Goal: Check status: Check status

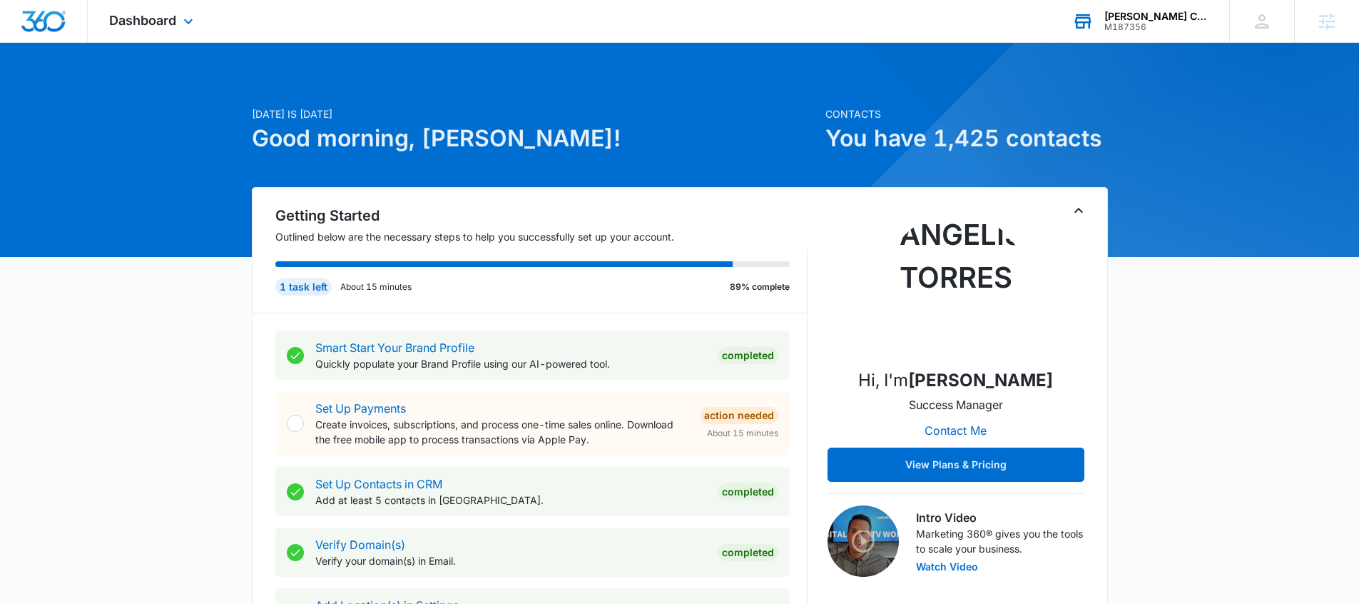
click at [1174, 14] on div "Christi Hubler Chevrolet" at bounding box center [1157, 16] width 104 height 11
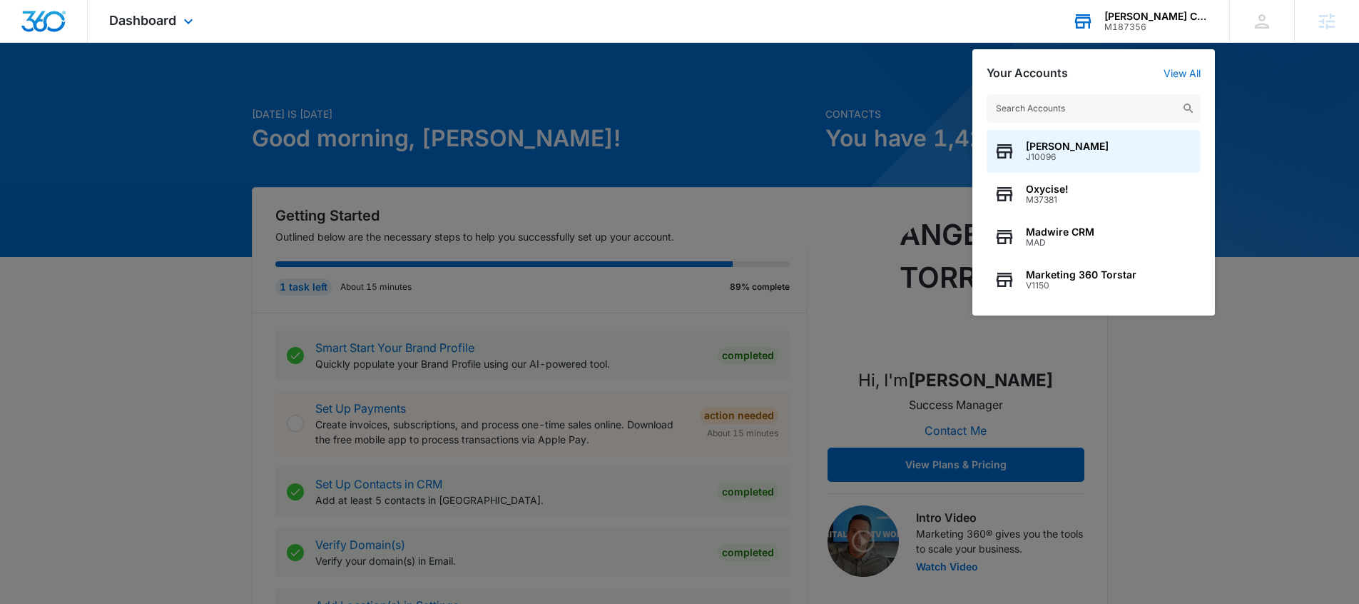
click at [1063, 111] on input "text" at bounding box center [1094, 108] width 214 height 29
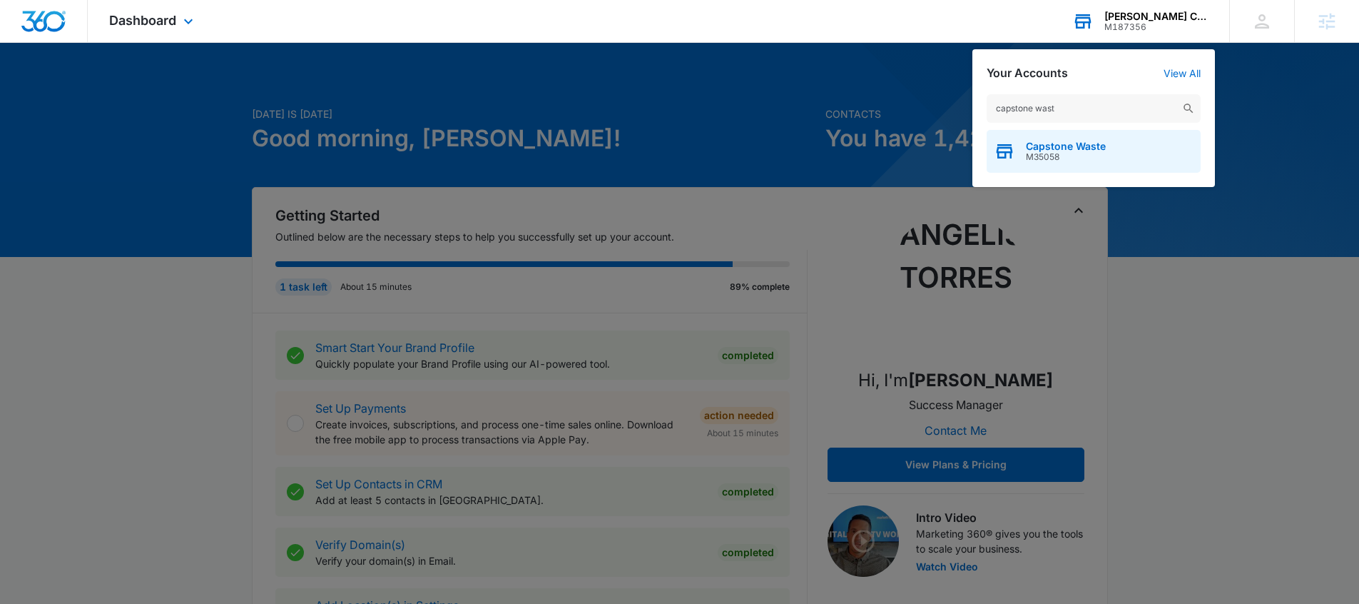
type input "capstone wast"
click at [1061, 150] on span "Capstone Waste" at bounding box center [1066, 146] width 80 height 11
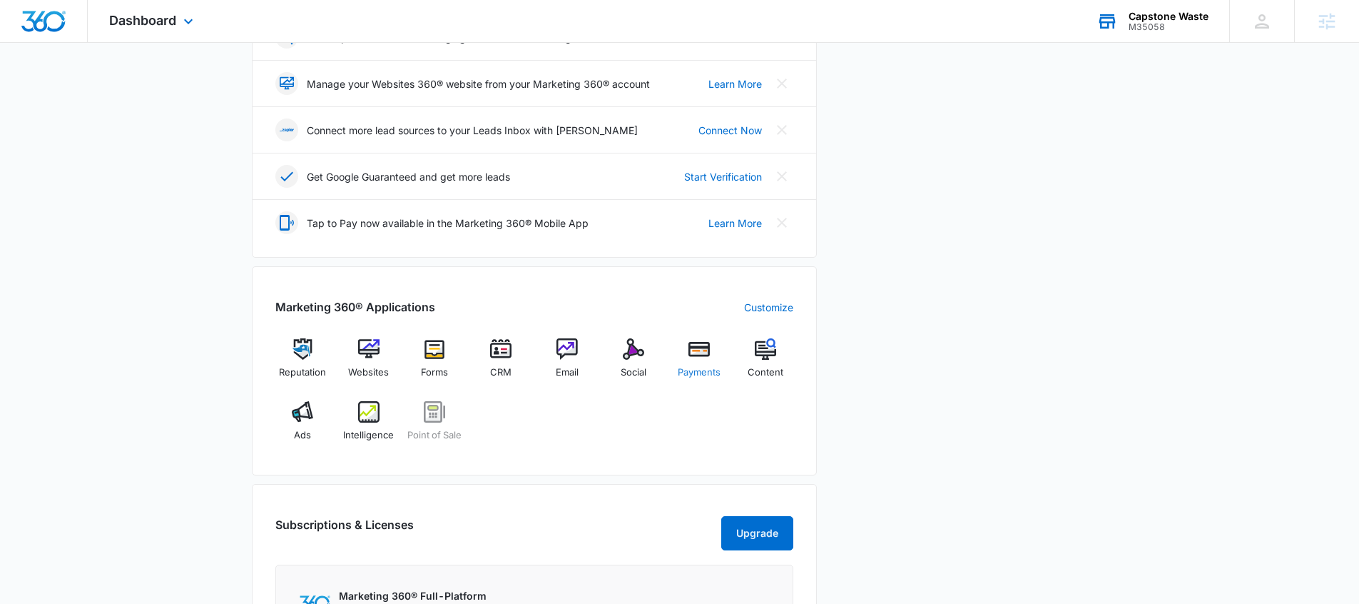
scroll to position [360, 0]
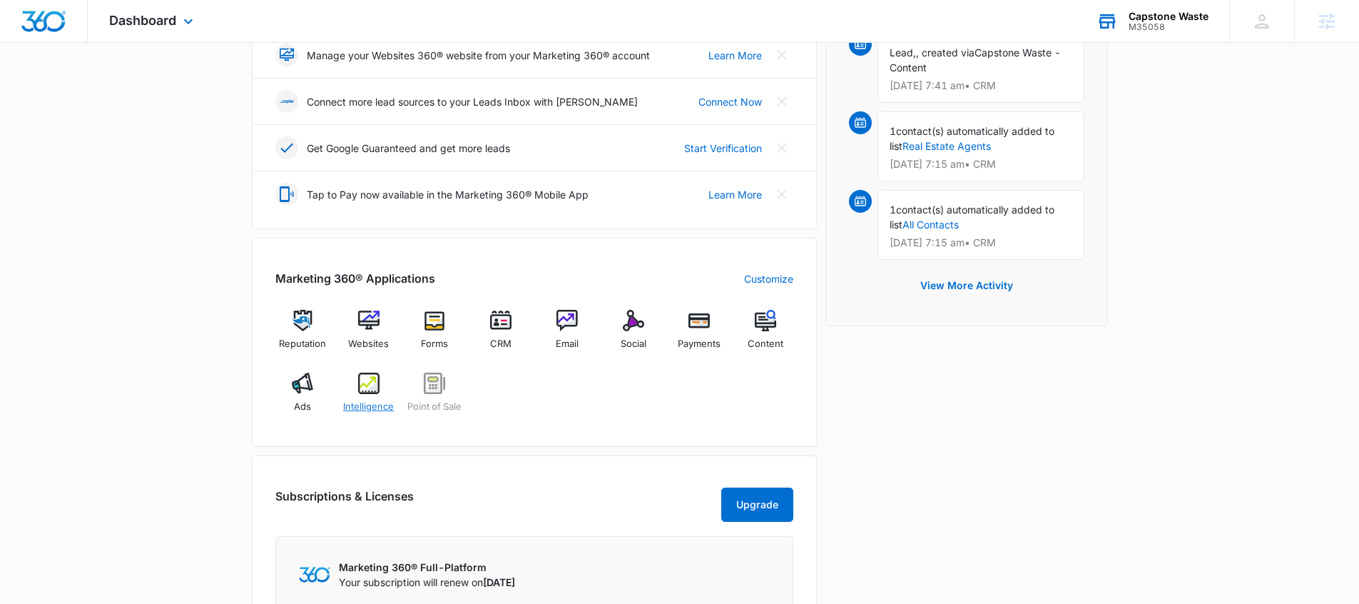
click at [360, 403] on span "Intelligence" at bounding box center [368, 407] width 51 height 14
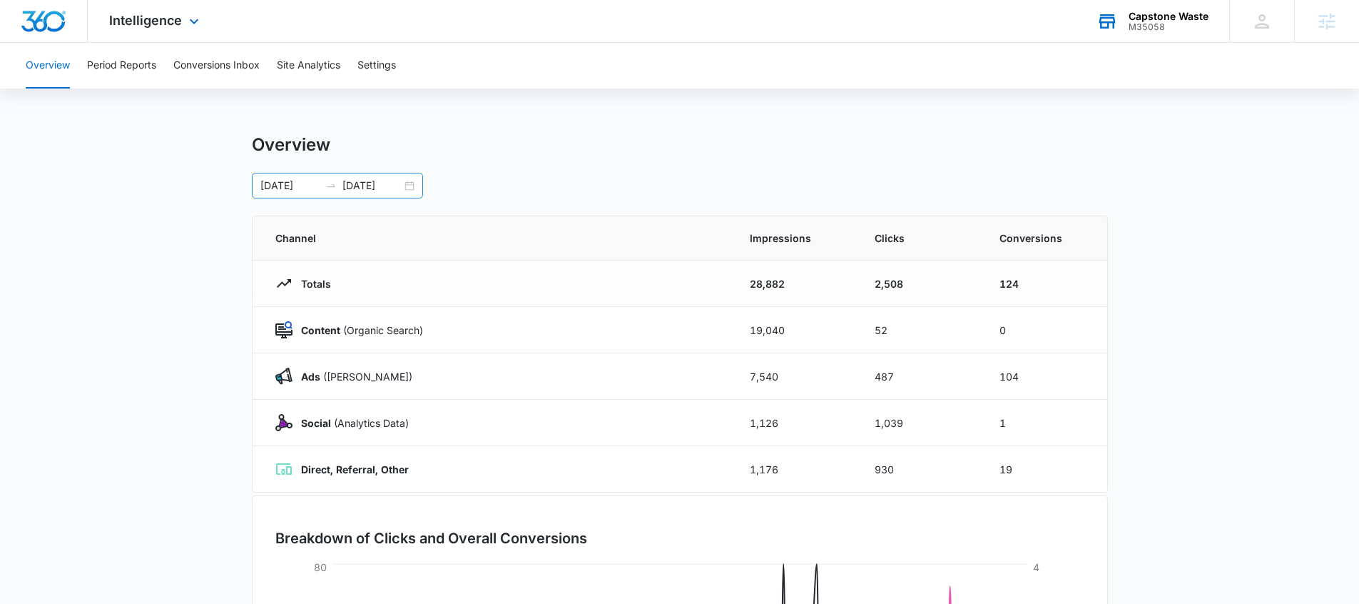
click at [418, 185] on div "11/12/2024 05/11/2025" at bounding box center [337, 186] width 171 height 26
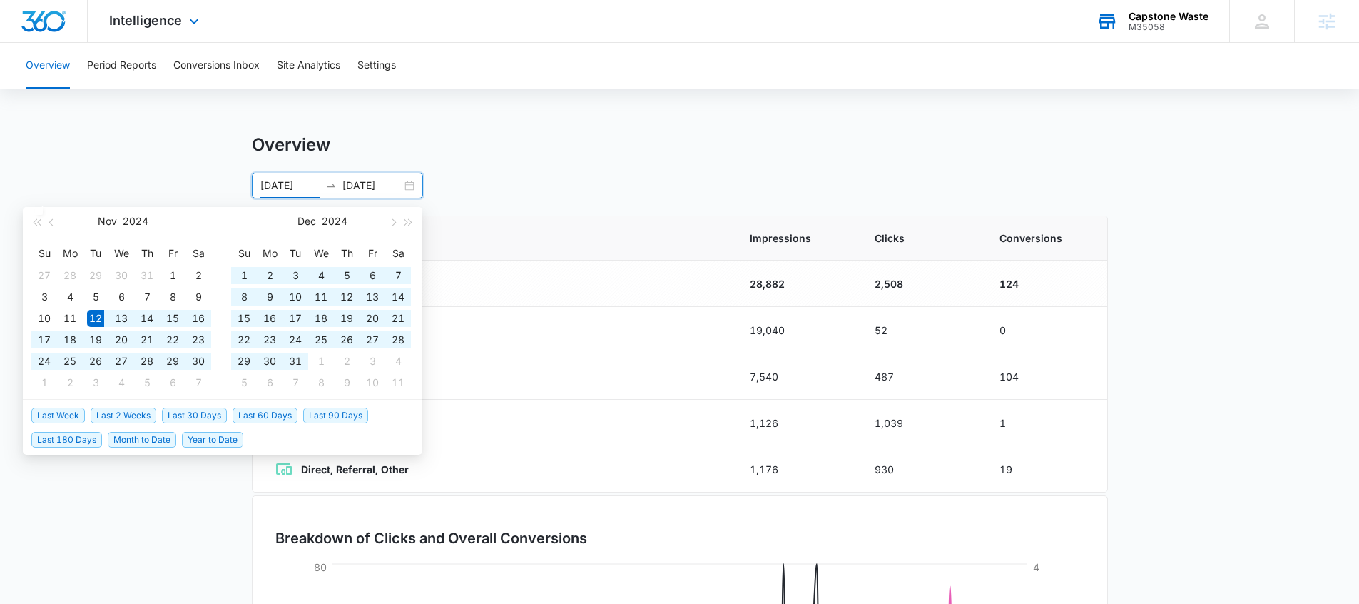
click at [407, 186] on div "11/12/2024 05/11/2025" at bounding box center [337, 186] width 171 height 26
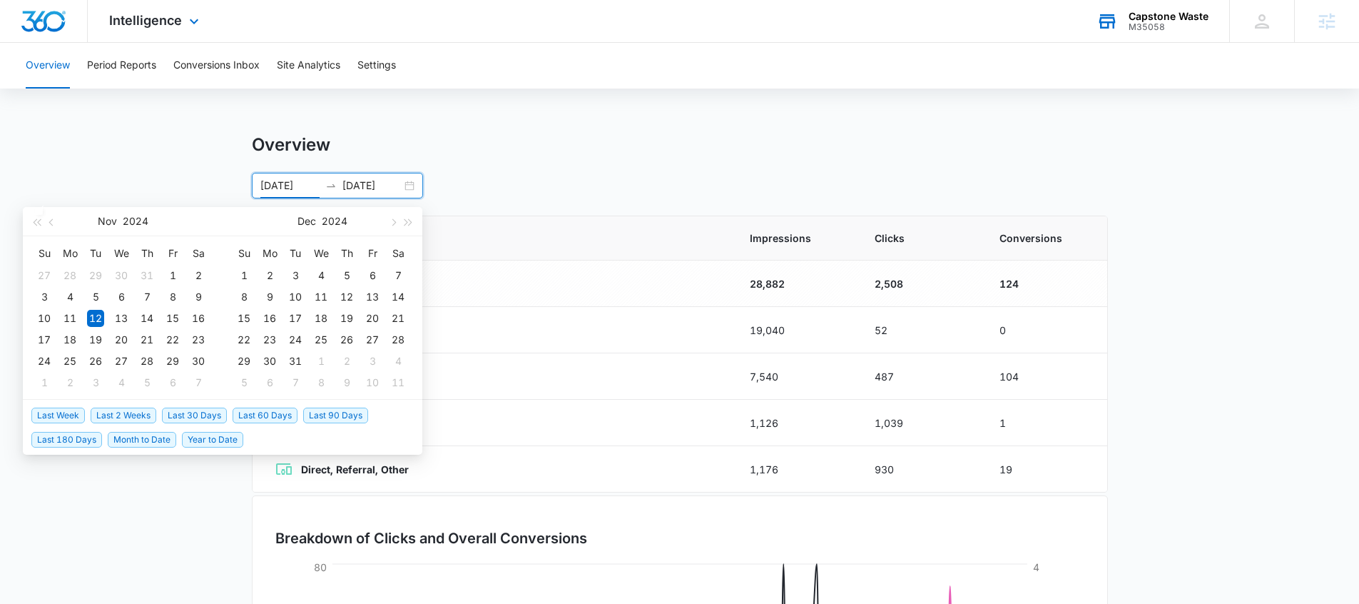
click at [187, 417] on span "Last 30 Days" at bounding box center [194, 415] width 65 height 16
type input "[DATE]"
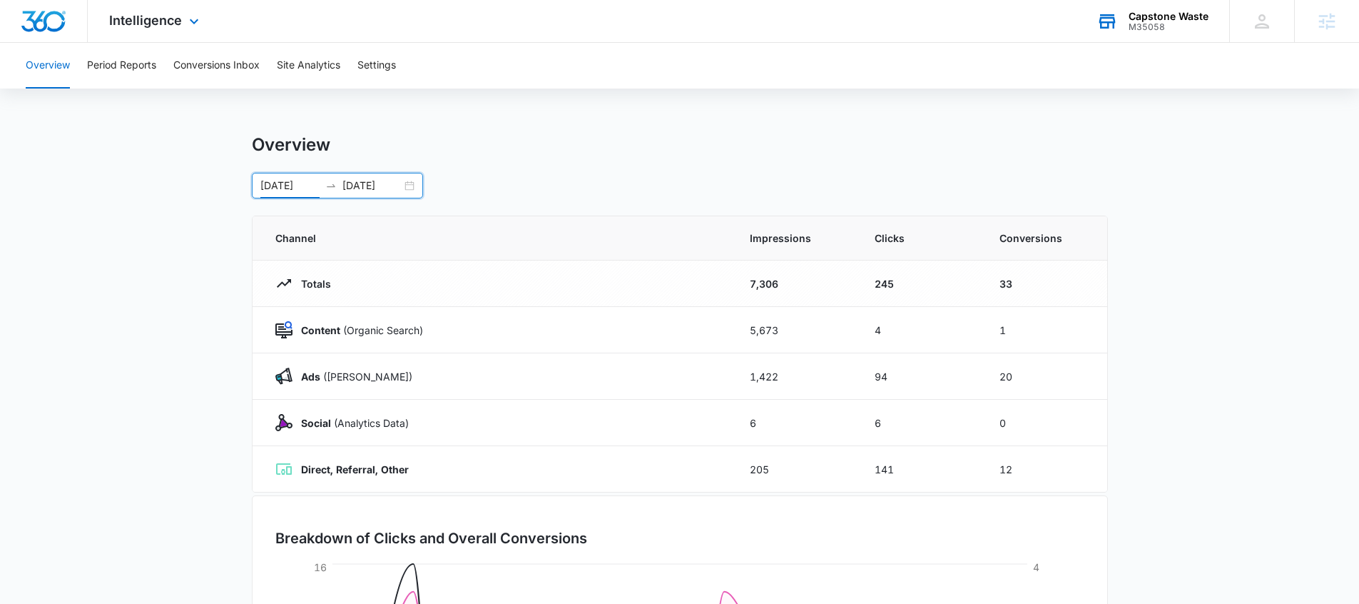
click at [1327, 240] on main "Overview 08/16/2025 09/15/2025 Aug 2025 Su Mo Tu We Th Fr Sa 27 28 29 30 31 1 2…" at bounding box center [679, 508] width 1359 height 749
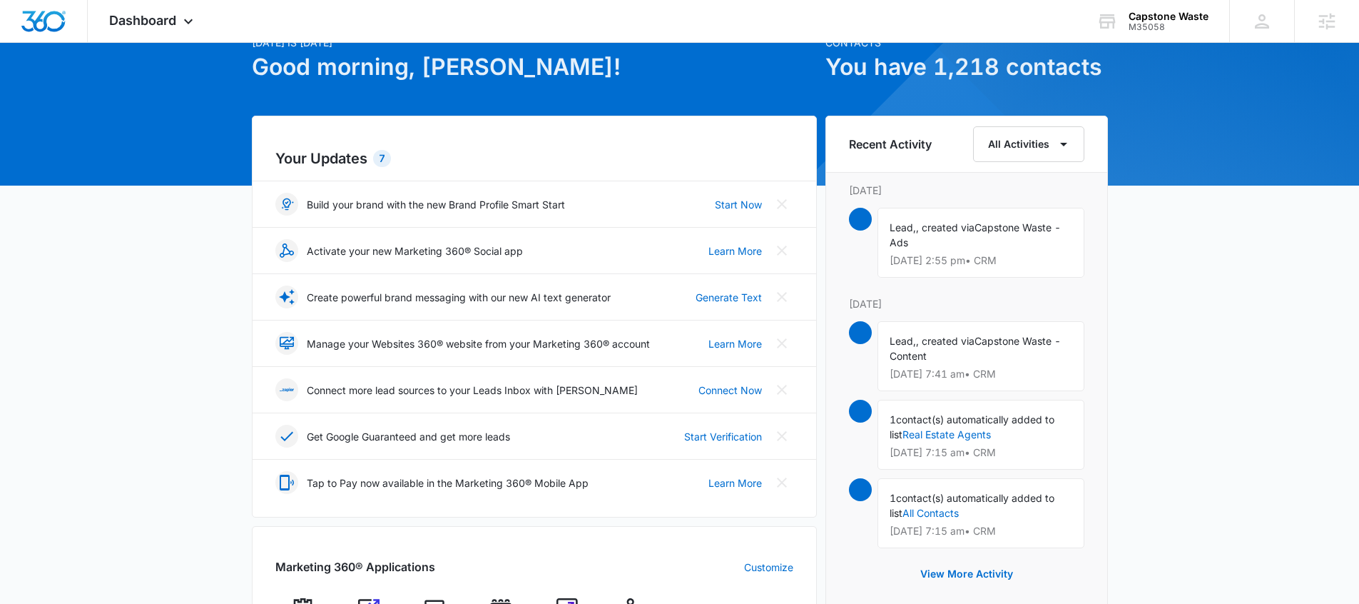
scroll to position [211, 0]
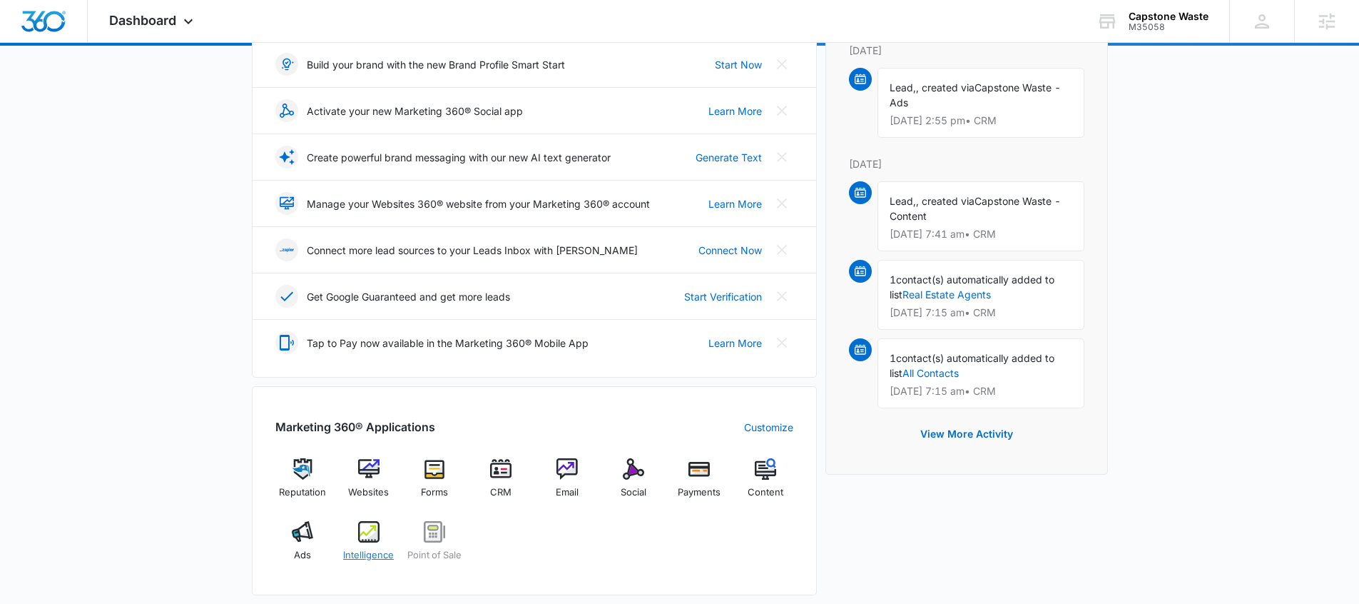
click at [358, 540] on img at bounding box center [368, 531] width 21 height 21
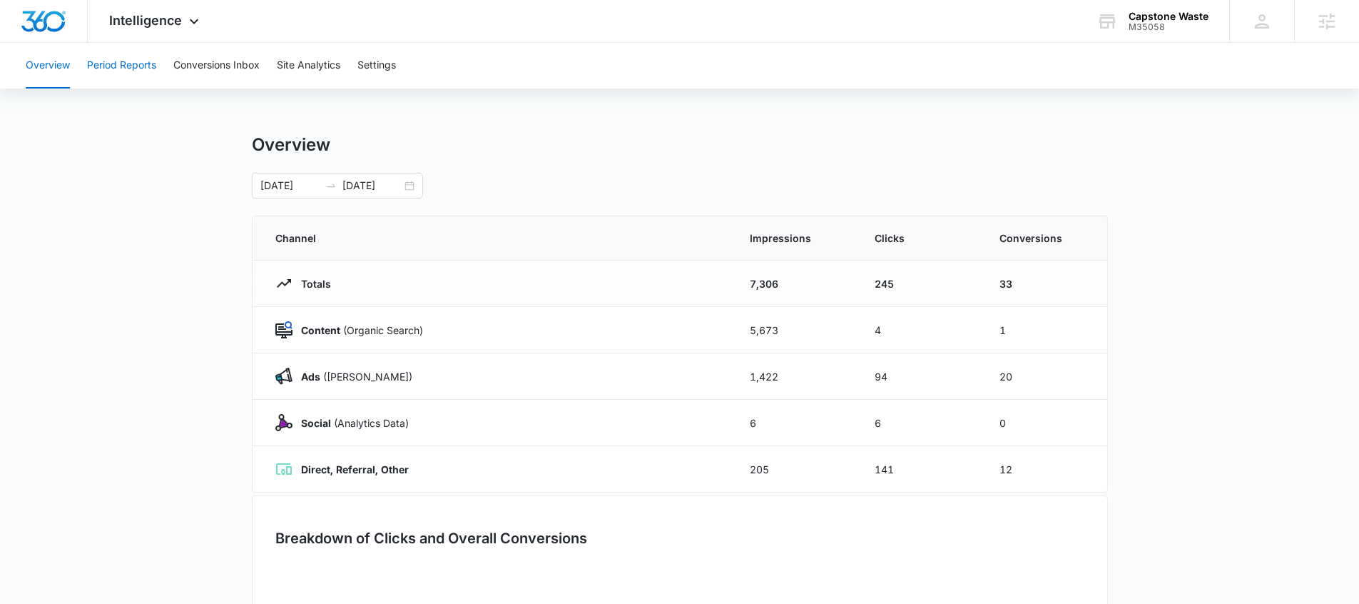
click at [135, 75] on button "Period Reports" at bounding box center [121, 66] width 69 height 46
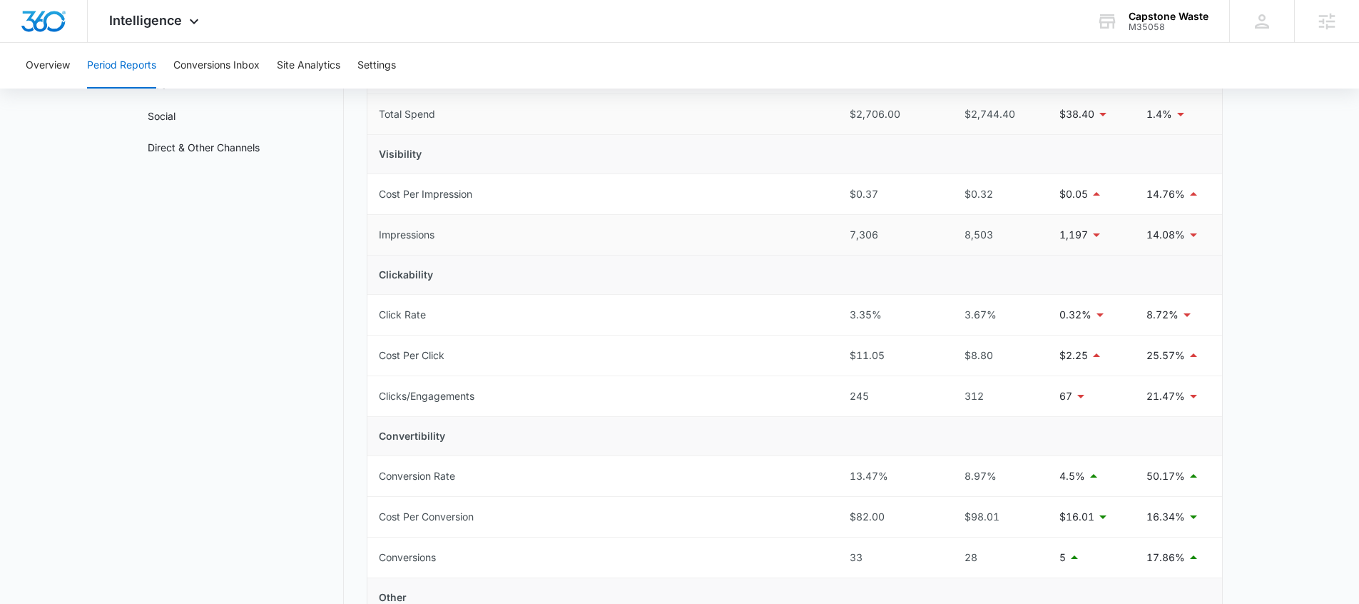
scroll to position [158, 0]
